Goal: Obtain resource: Download file/media

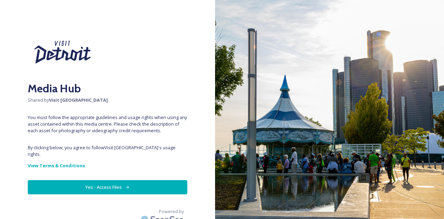
click at [107, 180] on button "Yes - Access Files" at bounding box center [108, 187] width 160 height 14
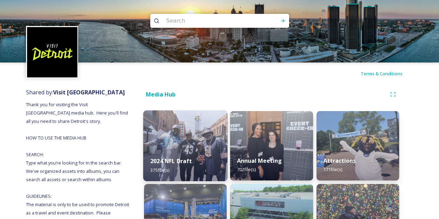
click at [195, 132] on img at bounding box center [185, 145] width 84 height 71
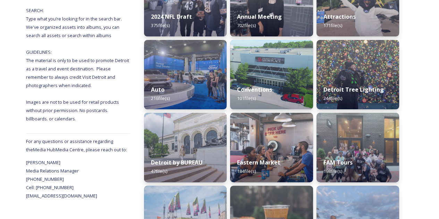
scroll to position [144, 0]
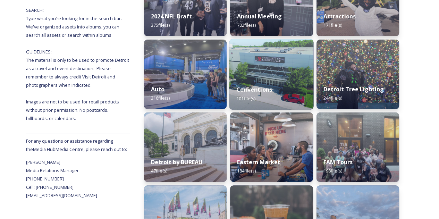
click at [281, 71] on img at bounding box center [272, 74] width 84 height 71
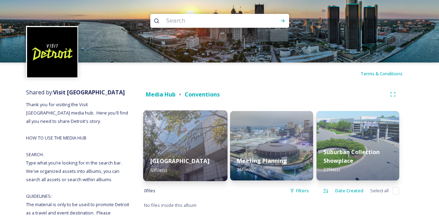
click at [190, 138] on img at bounding box center [185, 145] width 84 height 71
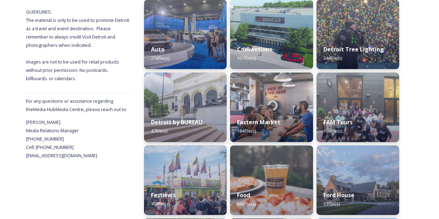
scroll to position [185, 0]
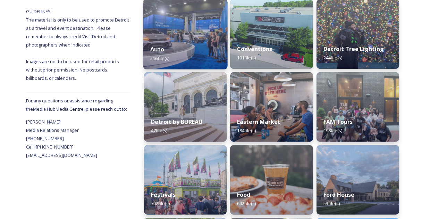
click at [189, 51] on div "Auto 216 file(s)" at bounding box center [185, 54] width 84 height 32
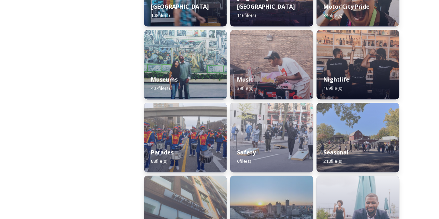
scroll to position [697, 0]
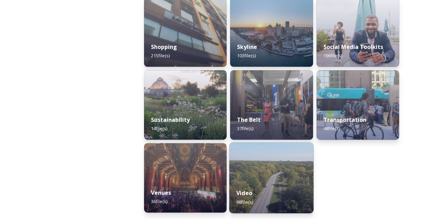
click at [269, 170] on img at bounding box center [272, 177] width 84 height 71
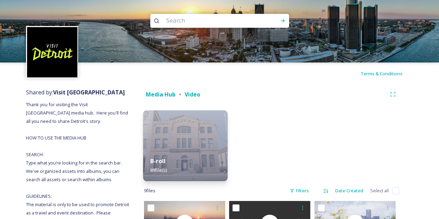
click at [199, 141] on img at bounding box center [185, 145] width 84 height 71
